Goal: Check status: Check status

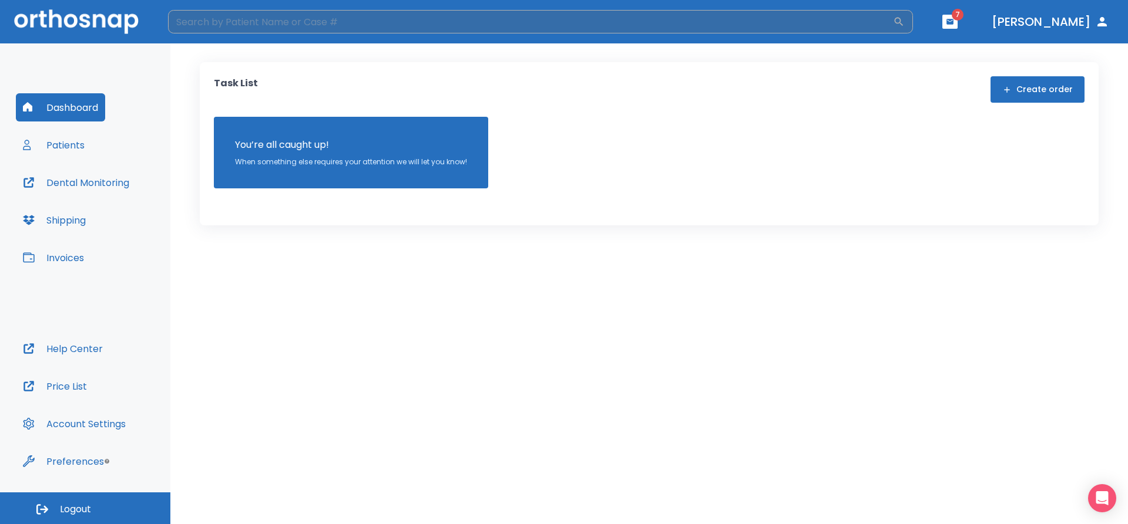
click at [282, 23] on input "search" at bounding box center [530, 21] width 725 height 23
type input "[PERSON_NAME]"
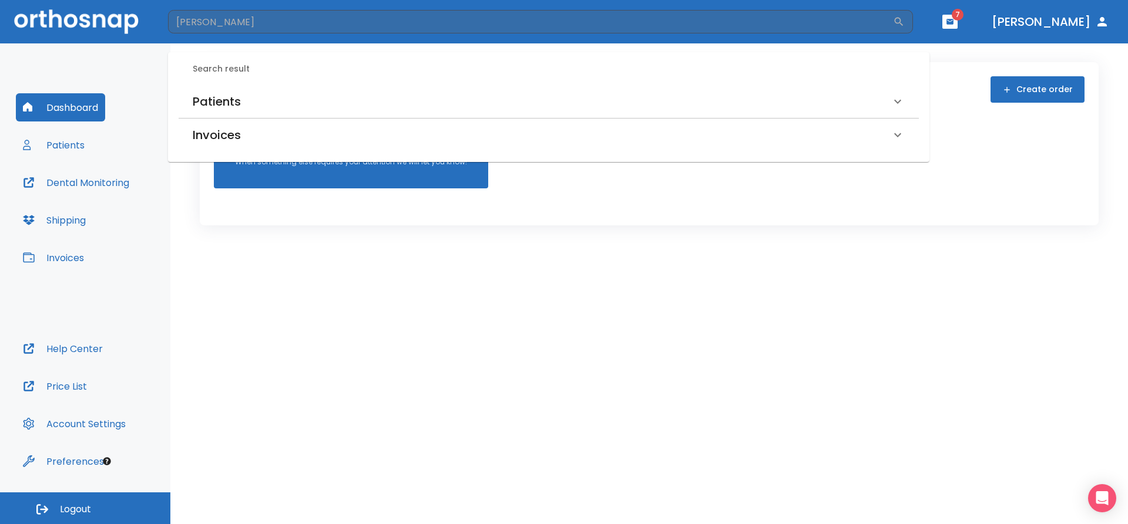
click at [204, 109] on h6 "Patients" at bounding box center [217, 101] width 48 height 19
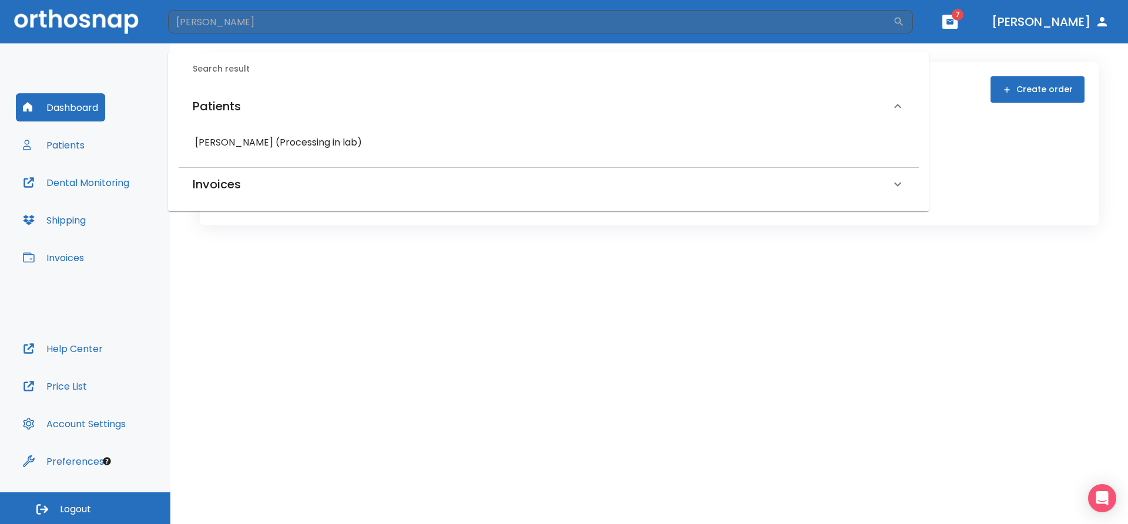
click at [220, 139] on h6 "[PERSON_NAME] (Processing in lab)" at bounding box center [548, 142] width 707 height 16
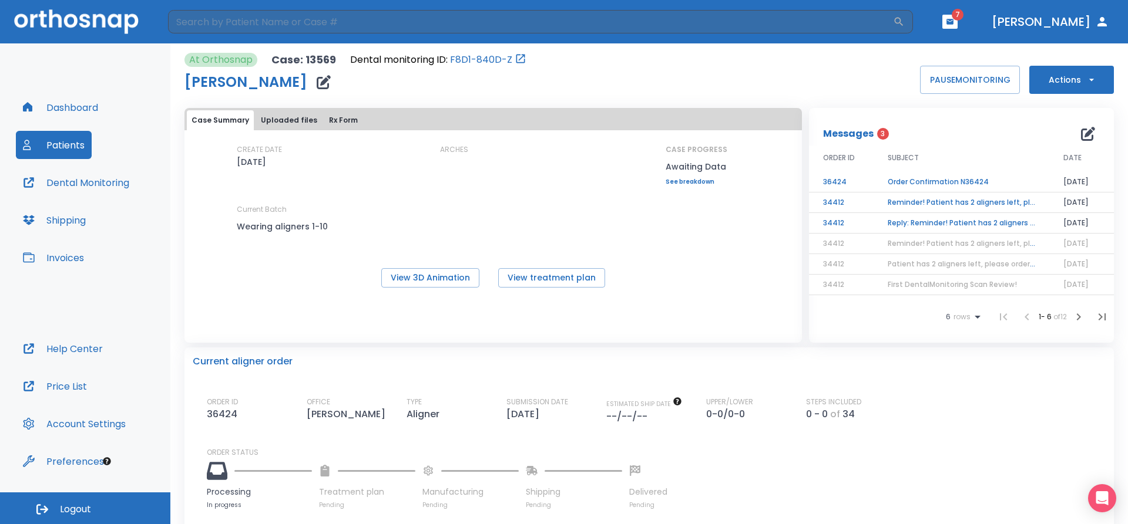
click at [972, 203] on td "Reminder! Patient has 2 aligners left, please order next set!" at bounding box center [961, 203] width 176 height 21
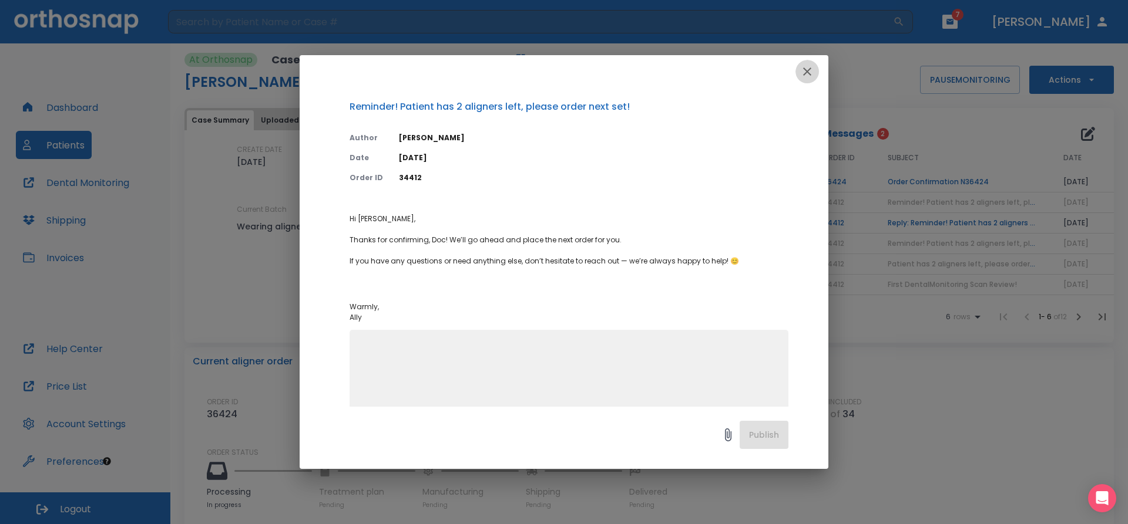
click at [801, 73] on icon "button" at bounding box center [807, 72] width 14 height 14
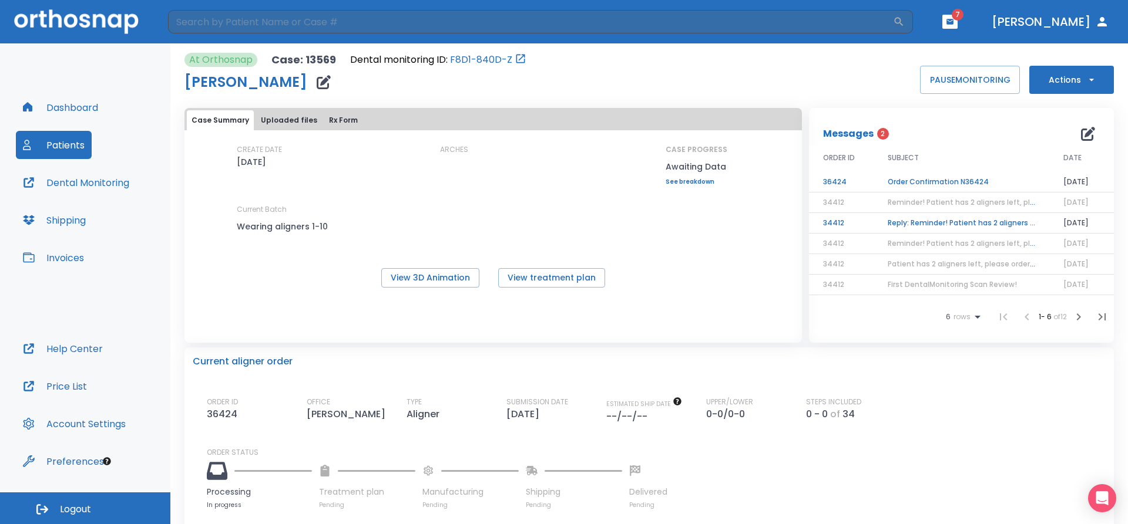
click at [956, 222] on td "Reply: Reminder! Patient has 2 aligners left, please order next set!" at bounding box center [961, 223] width 176 height 21
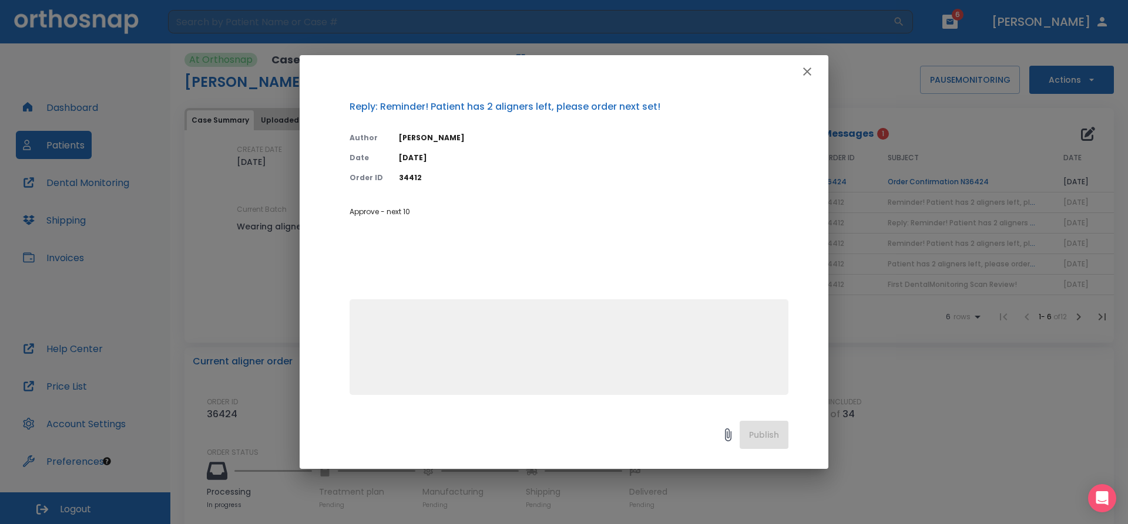
click at [800, 71] on icon "button" at bounding box center [807, 72] width 14 height 14
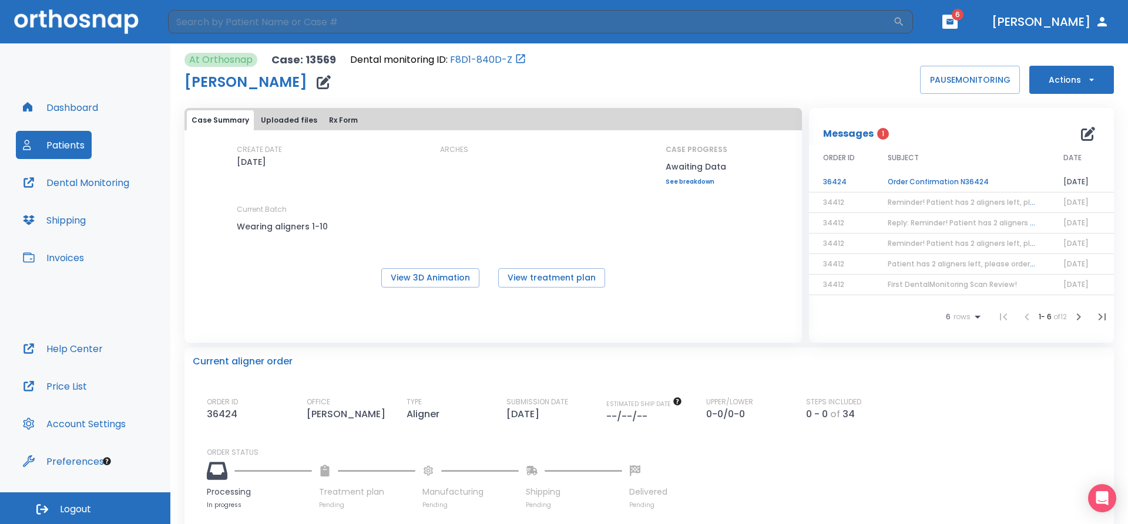
click at [964, 185] on td "Order Confirmation N36424" at bounding box center [961, 182] width 176 height 21
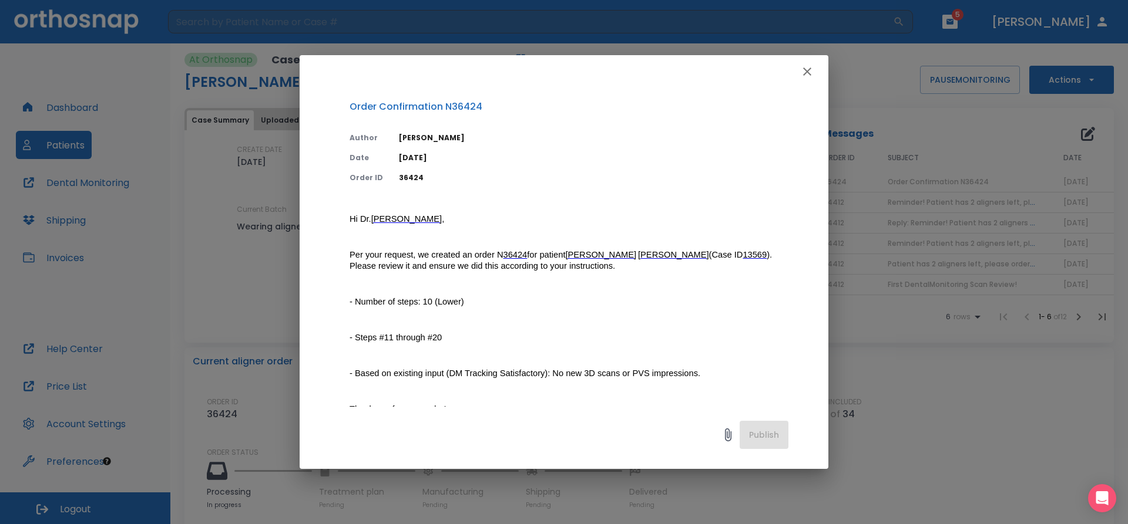
click at [808, 71] on icon "button" at bounding box center [807, 72] width 8 height 8
